Goal: Information Seeking & Learning: Learn about a topic

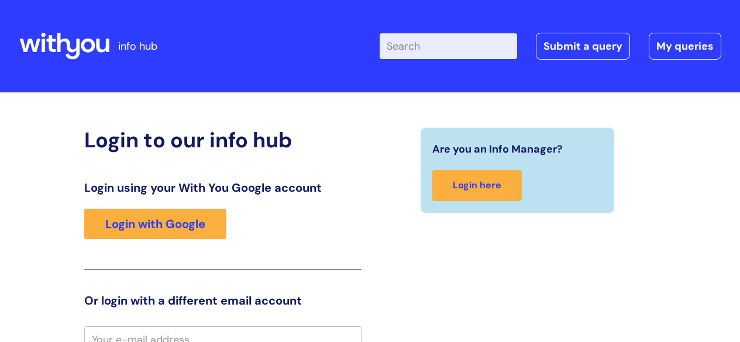
scroll to position [11, 0]
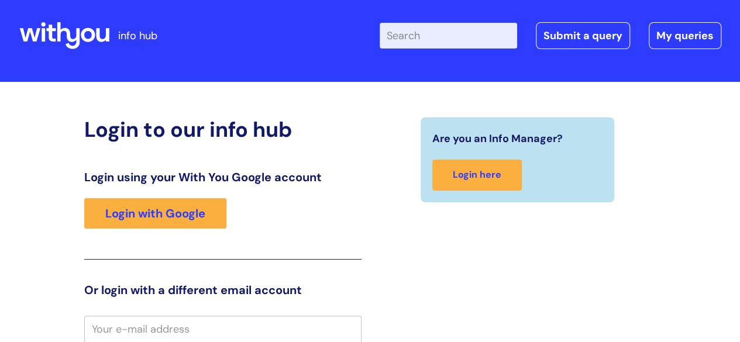
click at [458, 44] on input "Enter your search term here..." at bounding box center [449, 36] width 138 height 26
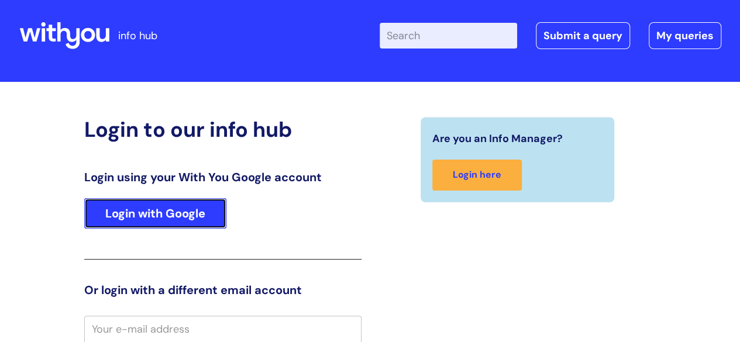
click at [188, 216] on link "Login with Google" at bounding box center [155, 213] width 142 height 30
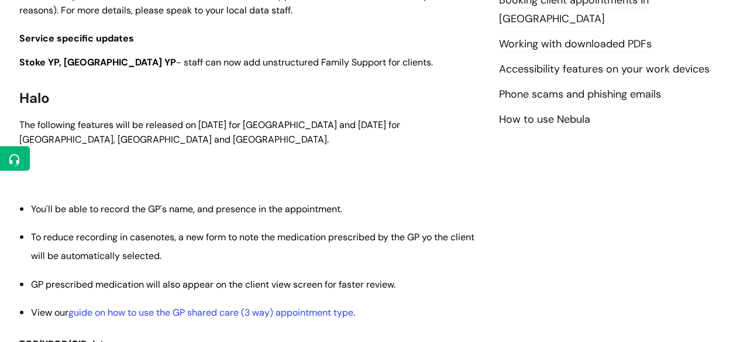
scroll to position [738, 0]
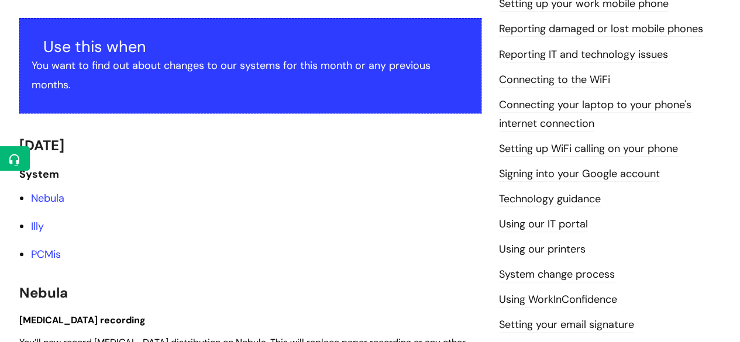
scroll to position [233, 0]
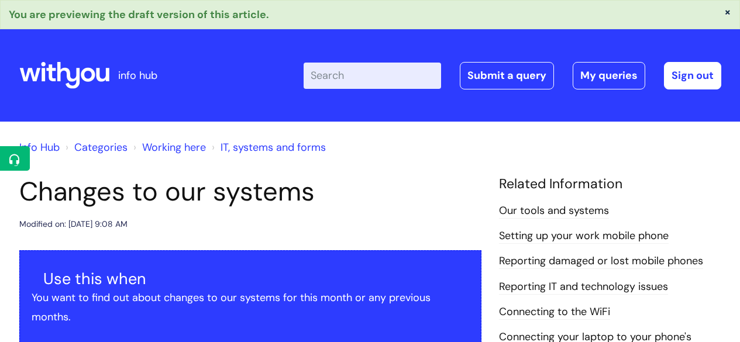
scroll to position [233, 0]
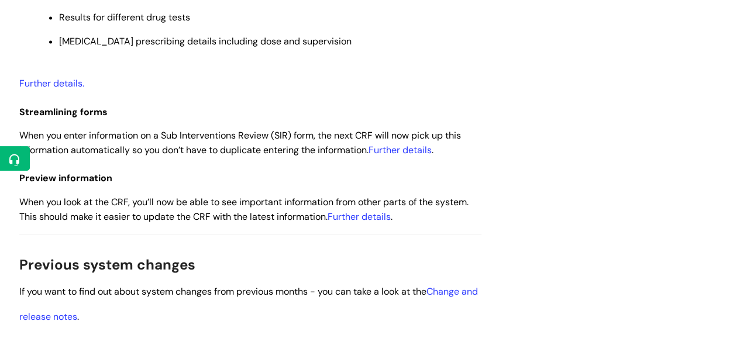
scroll to position [863, 0]
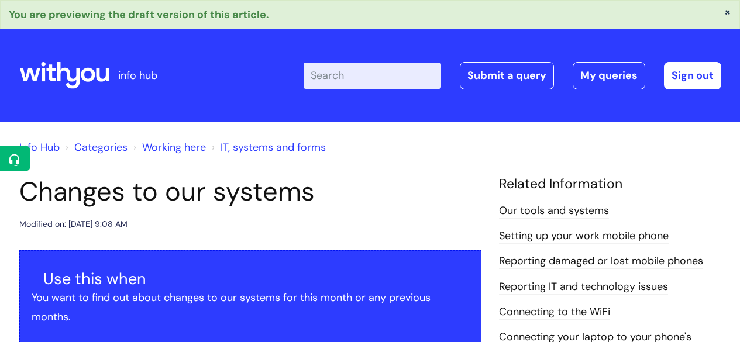
scroll to position [863, 0]
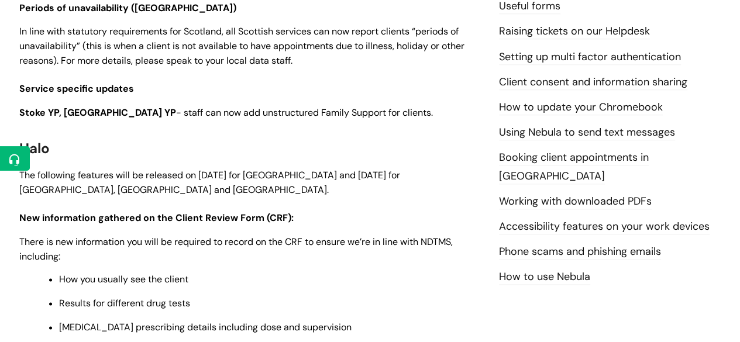
scroll to position [576, 0]
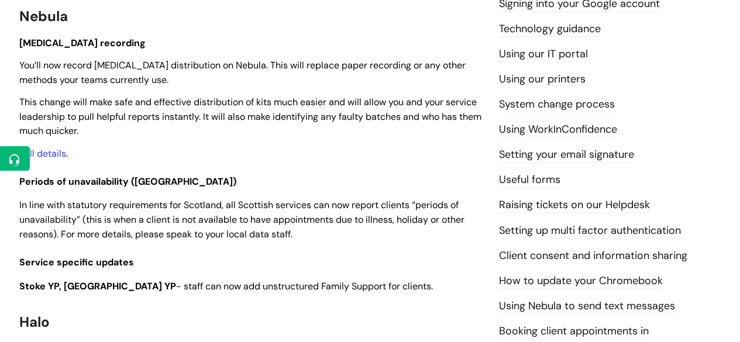
scroll to position [404, 0]
